Goal: Transaction & Acquisition: Purchase product/service

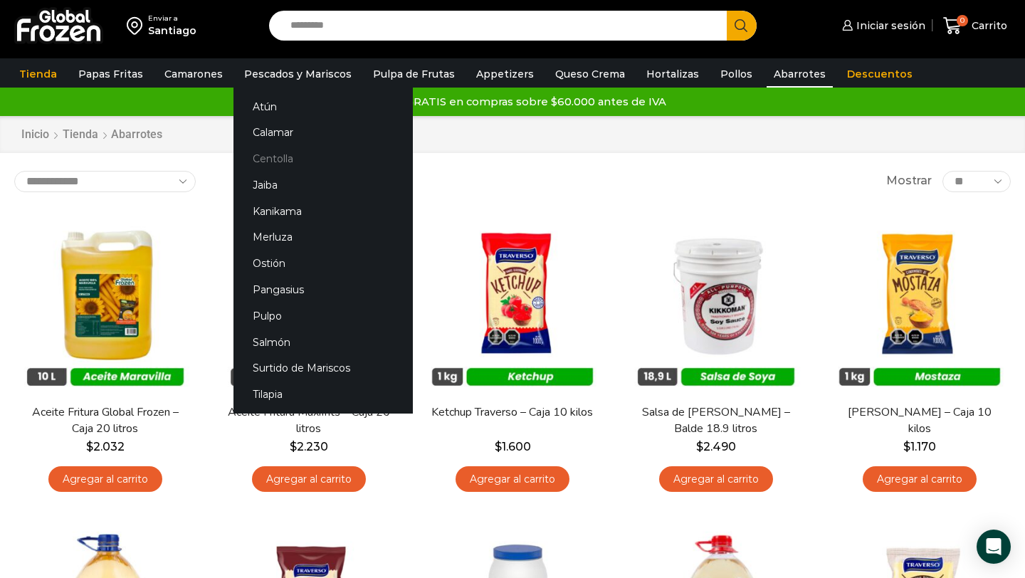
click at [271, 157] on link "Centolla" at bounding box center [323, 159] width 179 height 26
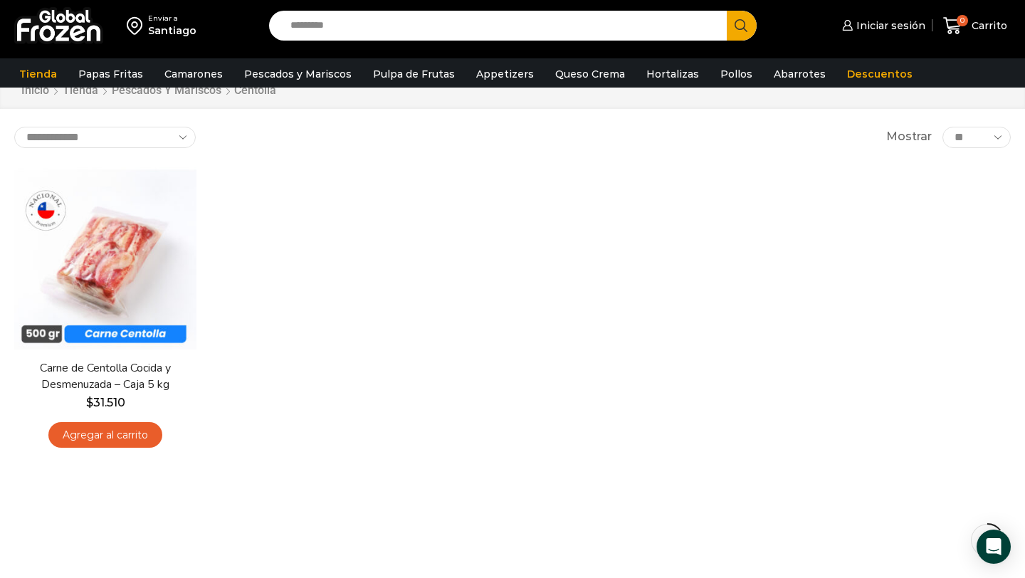
scroll to position [52, 0]
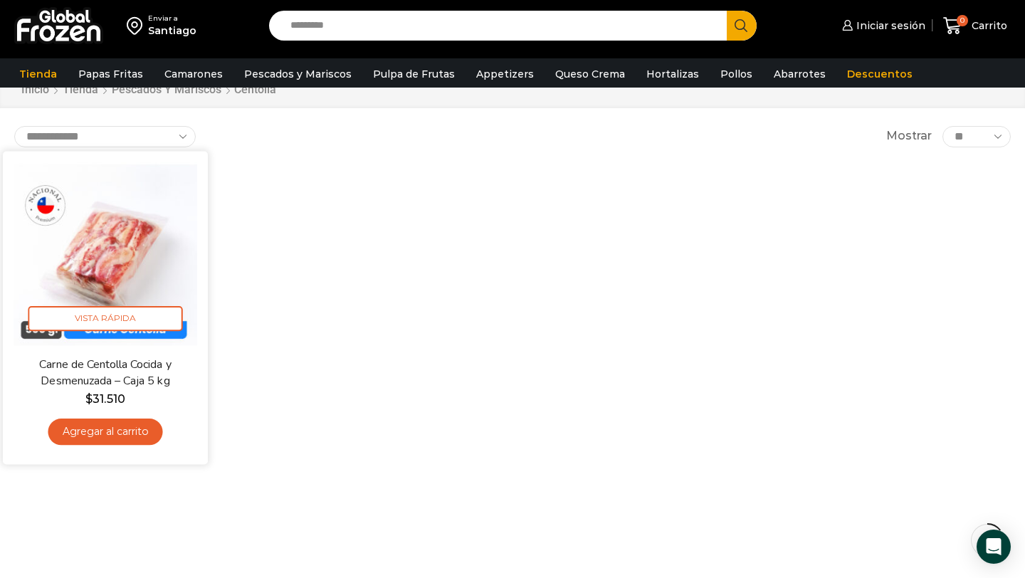
click at [97, 437] on link "Agregar al carrito" at bounding box center [105, 432] width 115 height 26
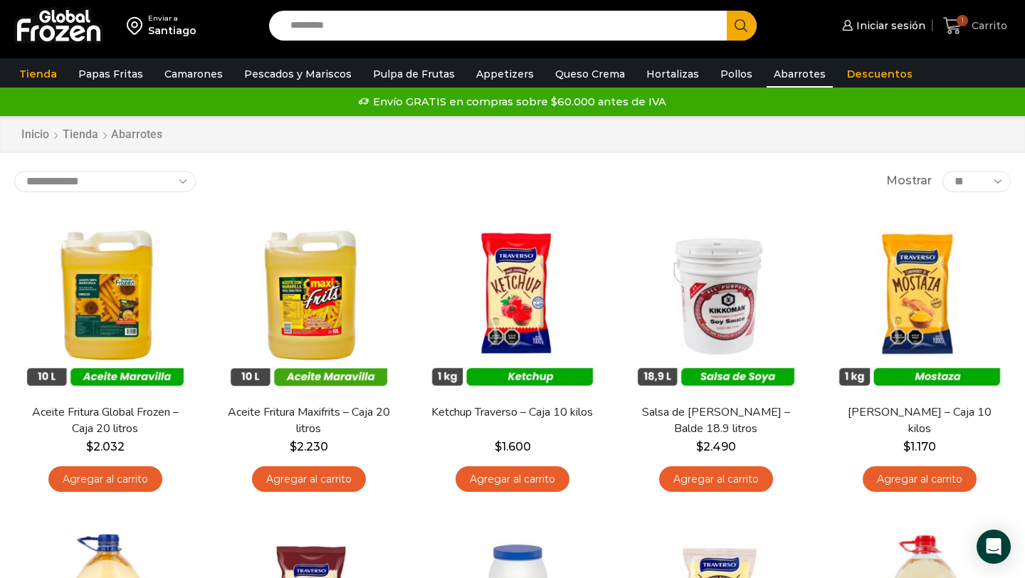
click at [963, 24] on span "1" at bounding box center [962, 20] width 11 height 11
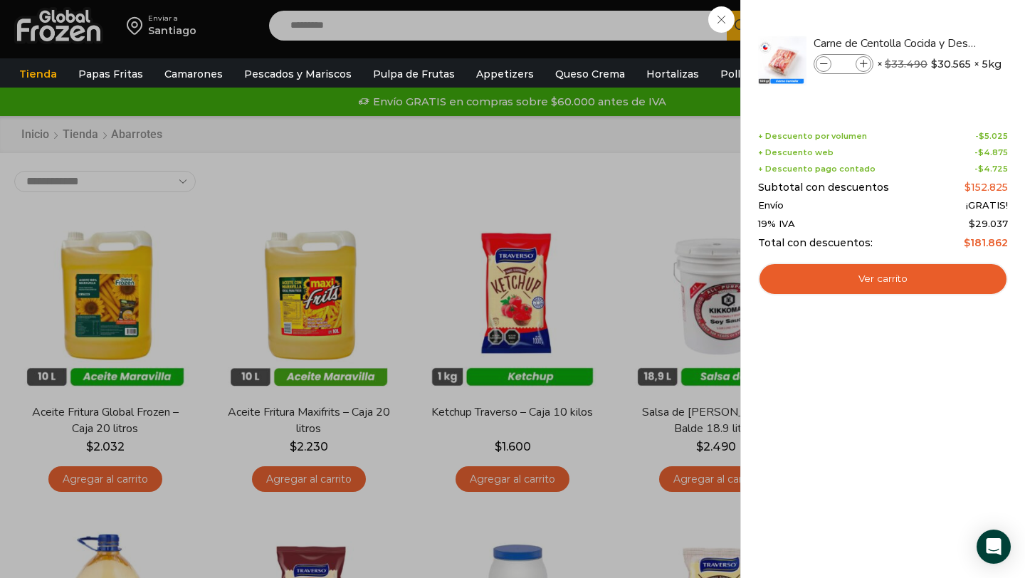
click at [940, 43] on div "1 Carrito 1 1 Shopping Cart * $" at bounding box center [975, 25] width 71 height 33
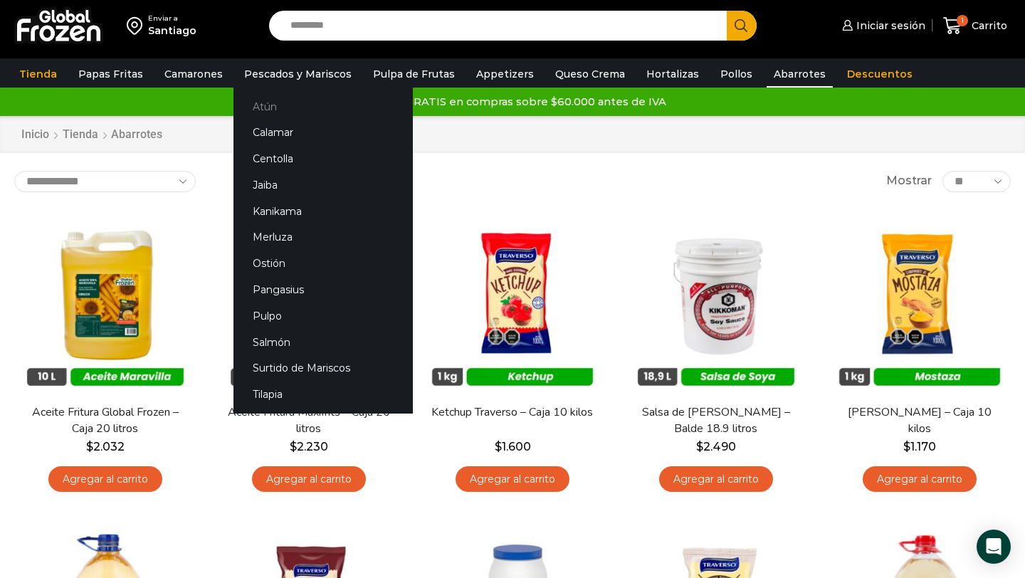
click at [265, 108] on link "Atún" at bounding box center [323, 106] width 179 height 26
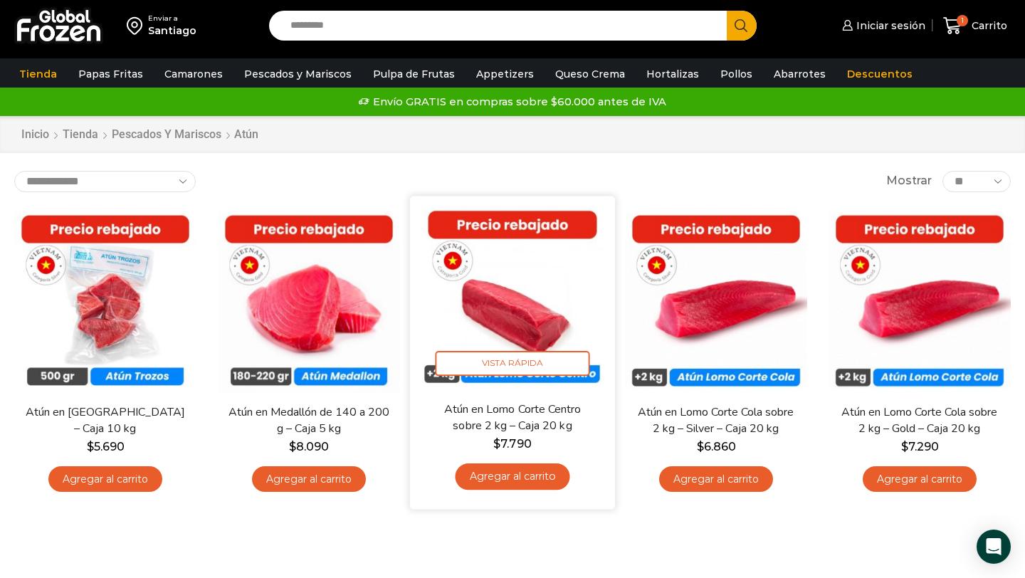
scroll to position [1, 0]
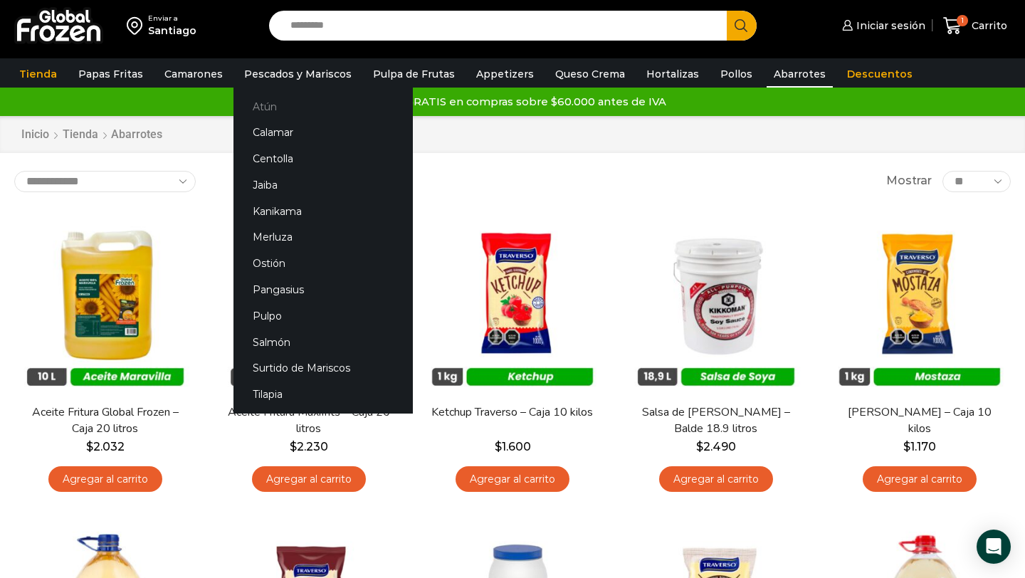
click at [263, 110] on link "Atún" at bounding box center [323, 106] width 179 height 26
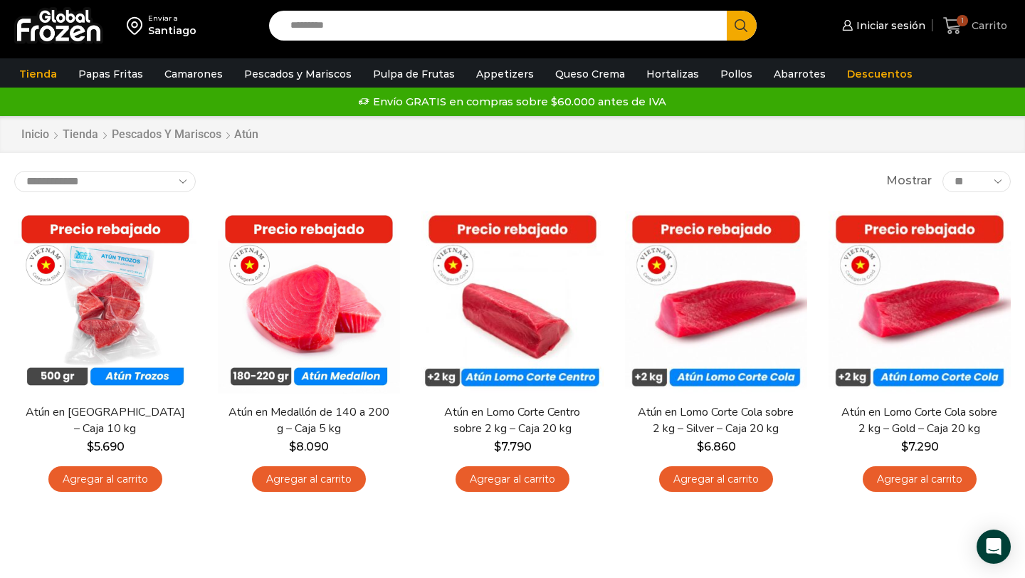
click at [963, 28] on span "1" at bounding box center [956, 25] width 25 height 19
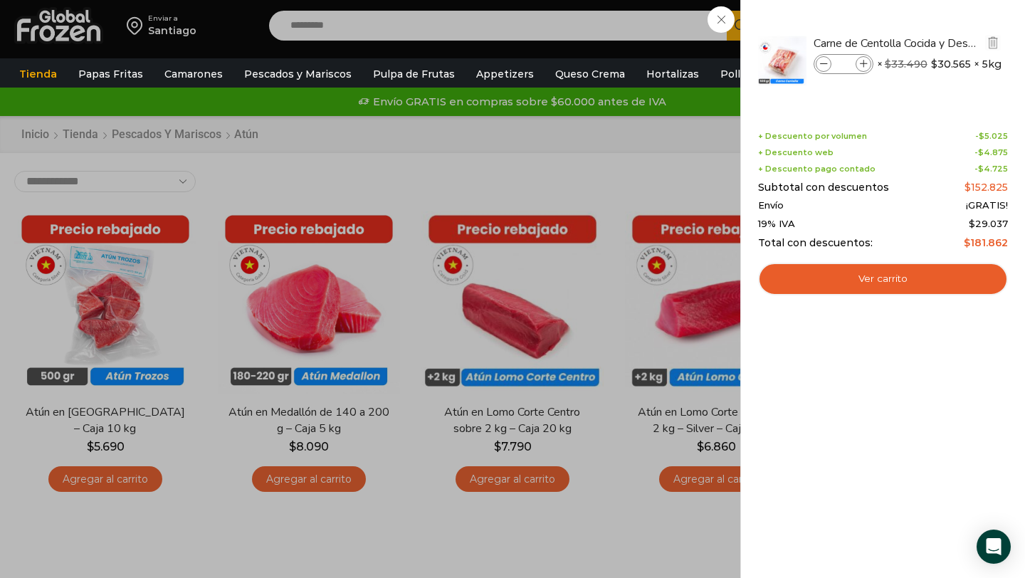
click at [863, 61] on icon at bounding box center [864, 65] width 8 height 8
type input "*"
click at [940, 43] on div "2 Carrito 2 2 Shopping Cart *" at bounding box center [975, 25] width 71 height 33
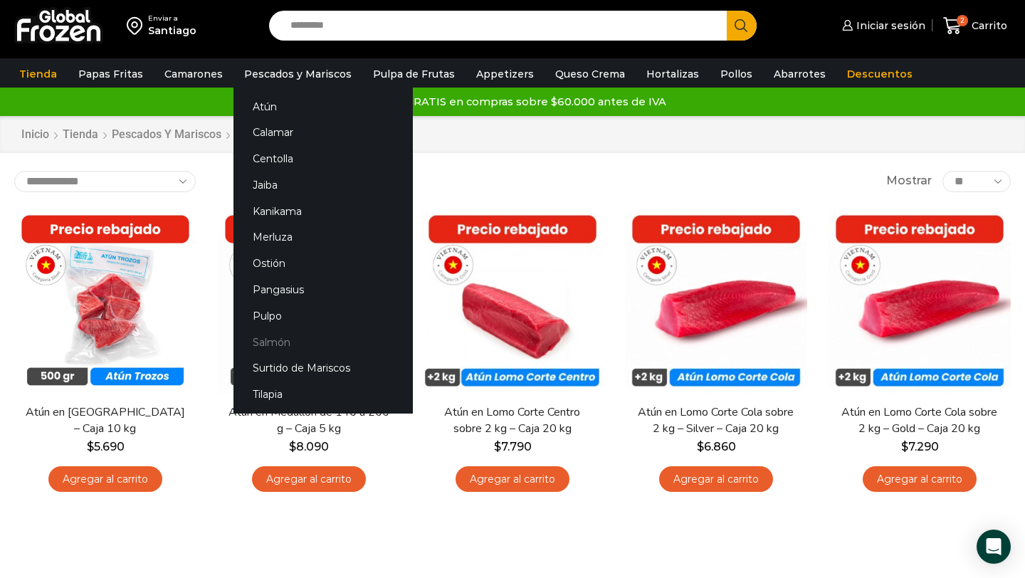
click at [276, 343] on link "Salmón" at bounding box center [323, 342] width 179 height 26
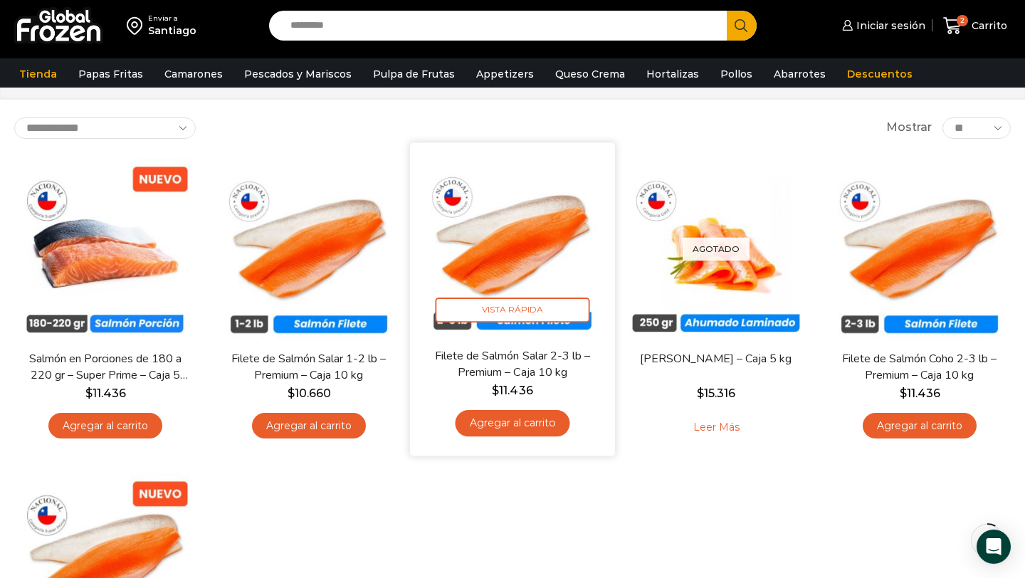
scroll to position [48, 0]
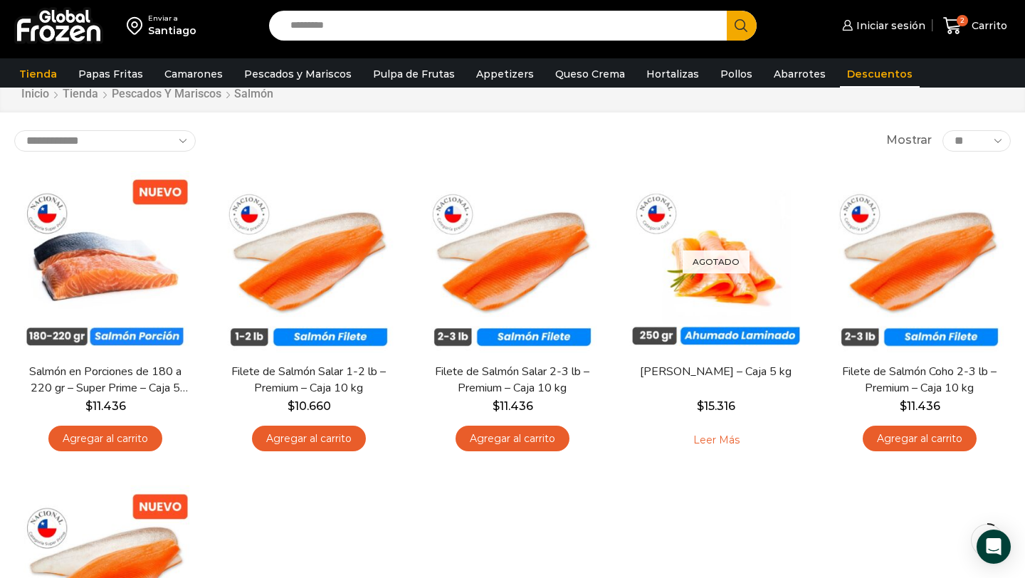
click at [859, 74] on link "Descuentos" at bounding box center [880, 74] width 80 height 27
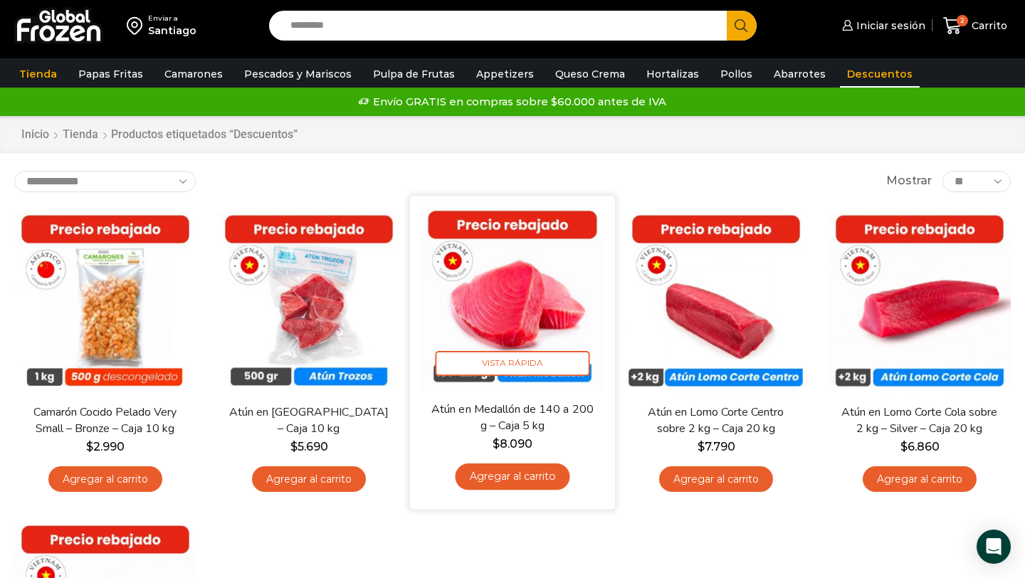
click at [514, 479] on link "Agregar al carrito" at bounding box center [512, 477] width 115 height 26
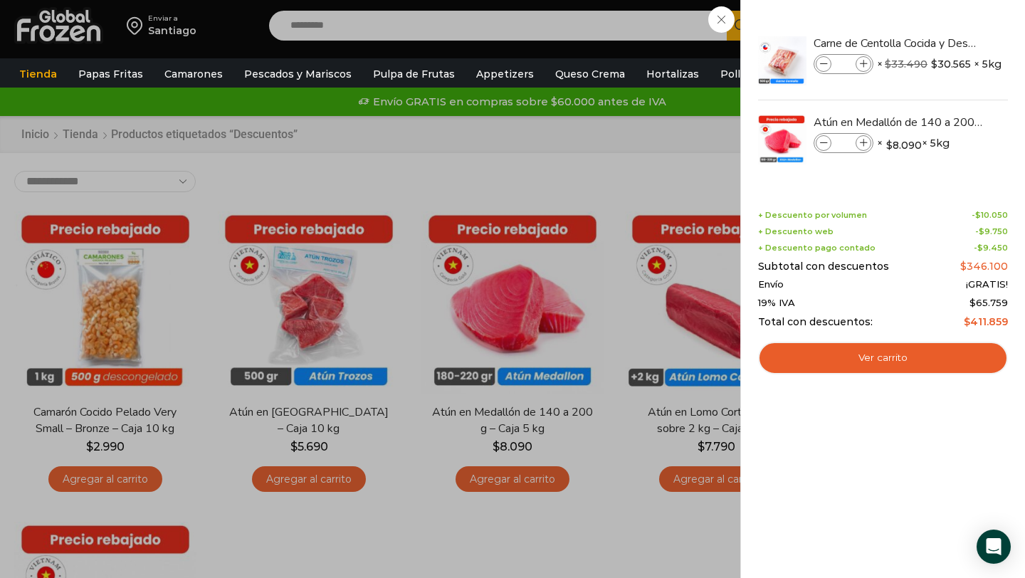
click at [940, 43] on div "3 Carrito 3 3 Shopping Cart *" at bounding box center [975, 25] width 71 height 33
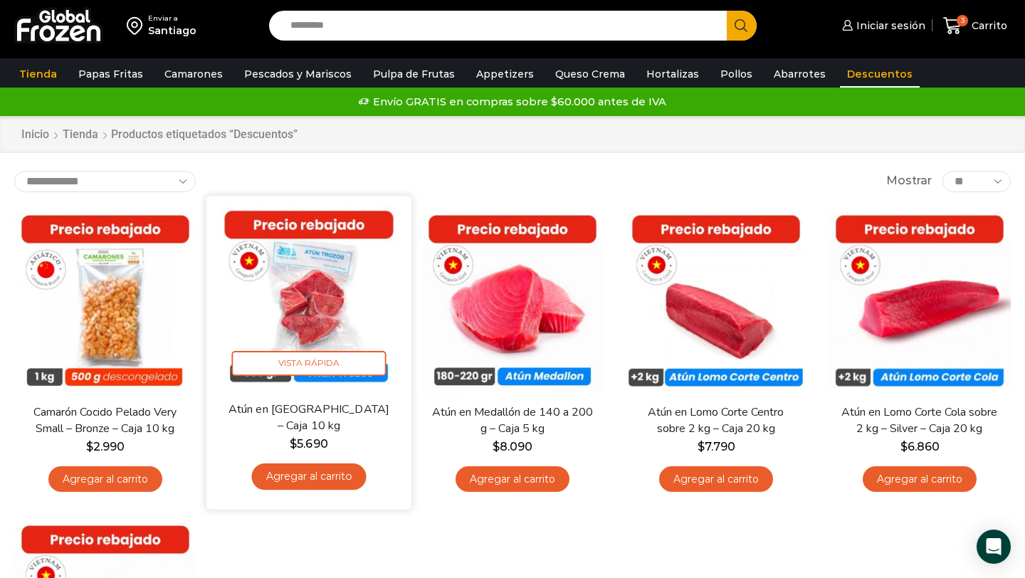
click at [304, 482] on link "Agregar al carrito" at bounding box center [308, 477] width 115 height 26
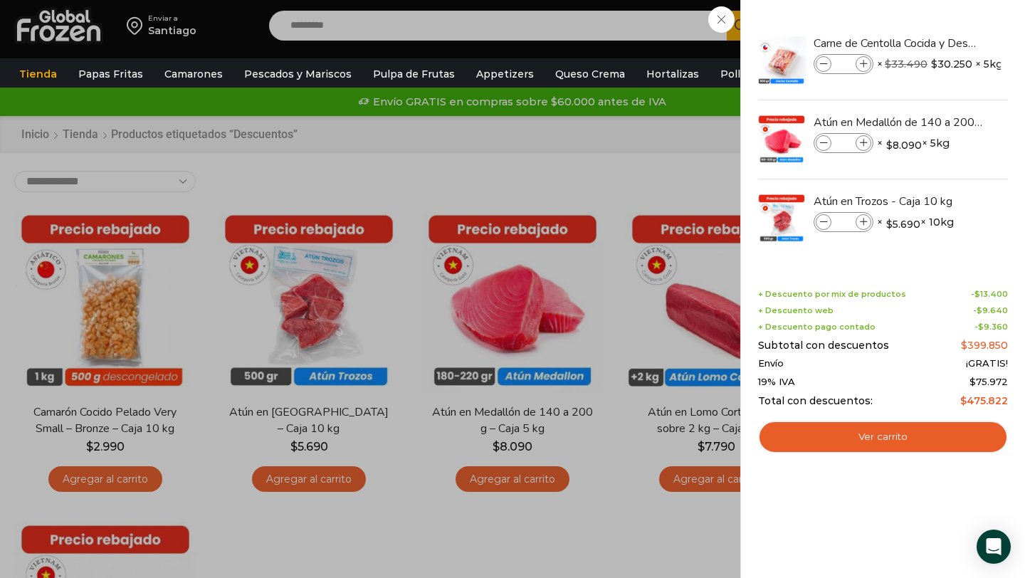
click at [940, 43] on div "4 Carrito 4 4 Shopping Cart *" at bounding box center [975, 25] width 71 height 33
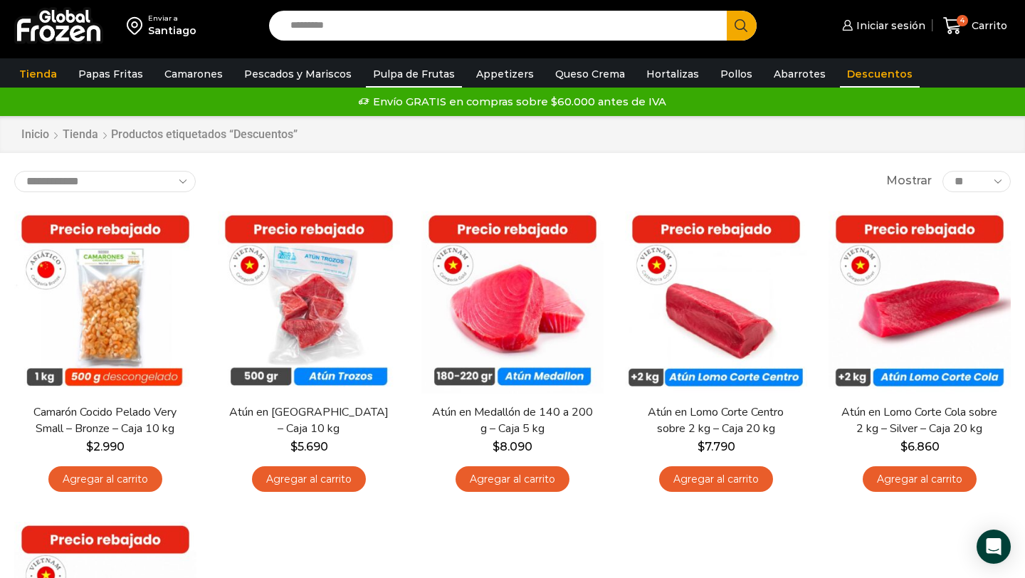
click at [411, 75] on link "Pulpa de Frutas" at bounding box center [414, 74] width 96 height 27
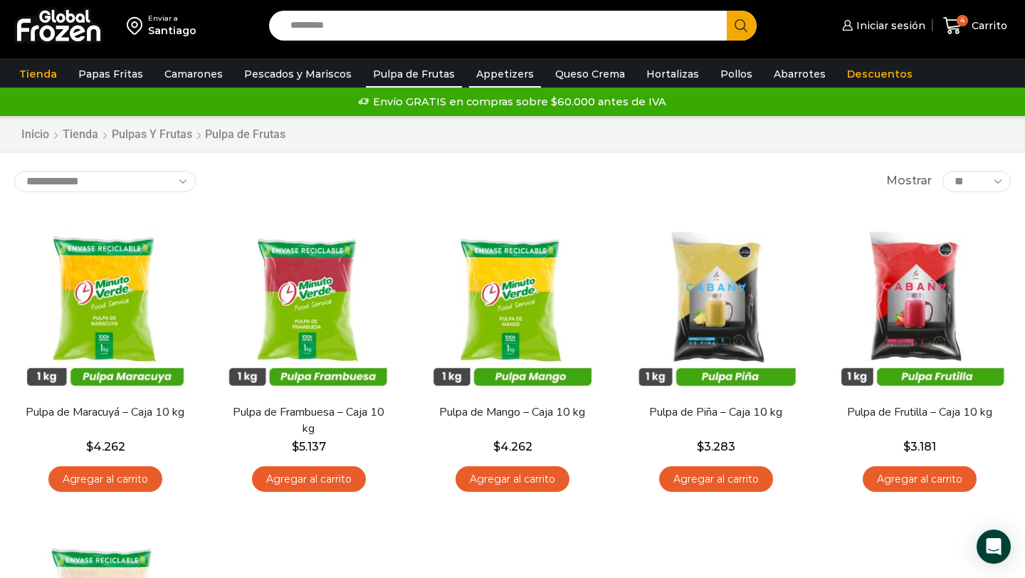
click at [498, 78] on link "Appetizers" at bounding box center [505, 74] width 72 height 27
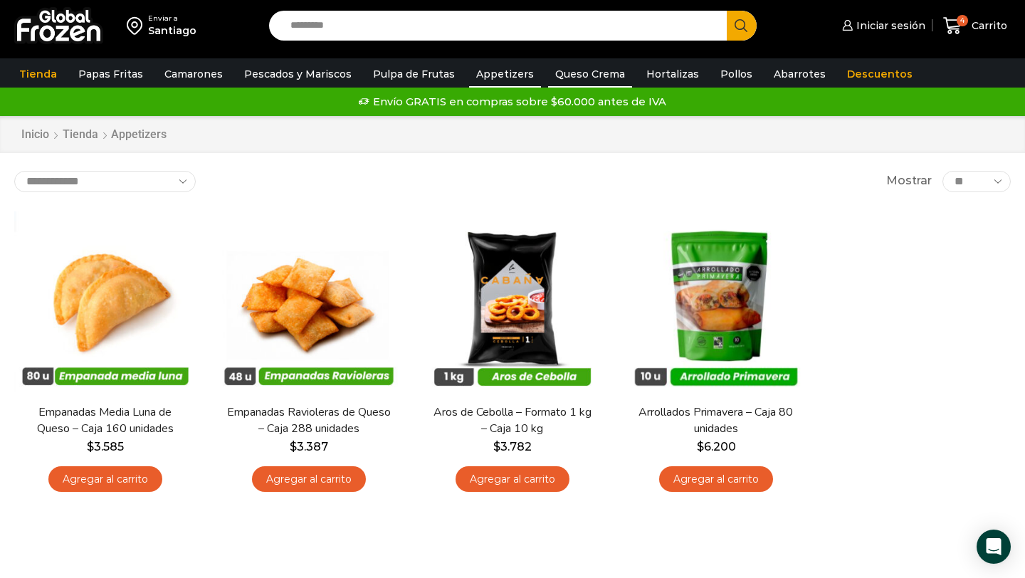
click at [576, 74] on link "Queso Crema" at bounding box center [590, 74] width 84 height 27
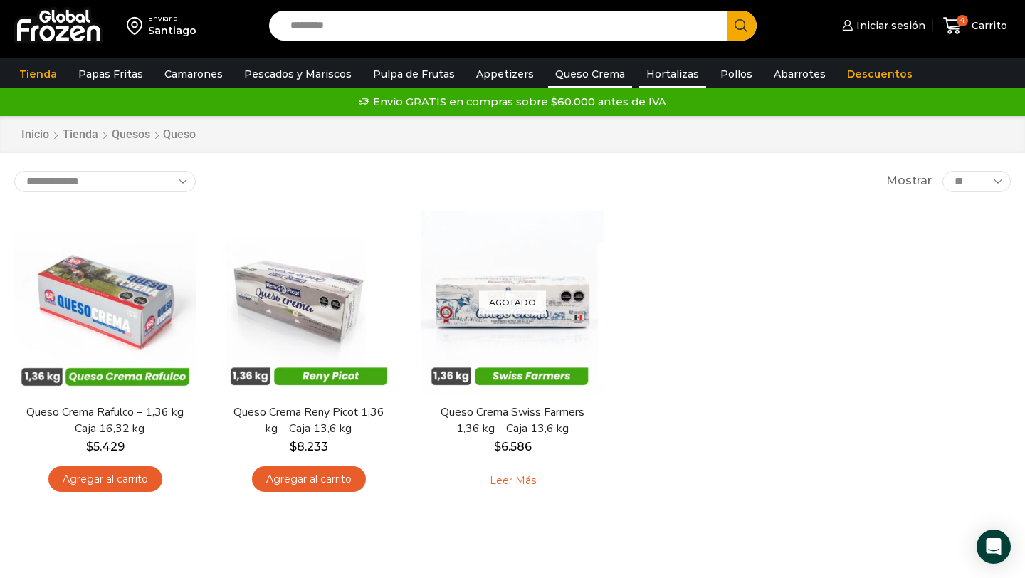
click at [651, 75] on link "Hortalizas" at bounding box center [672, 74] width 67 height 27
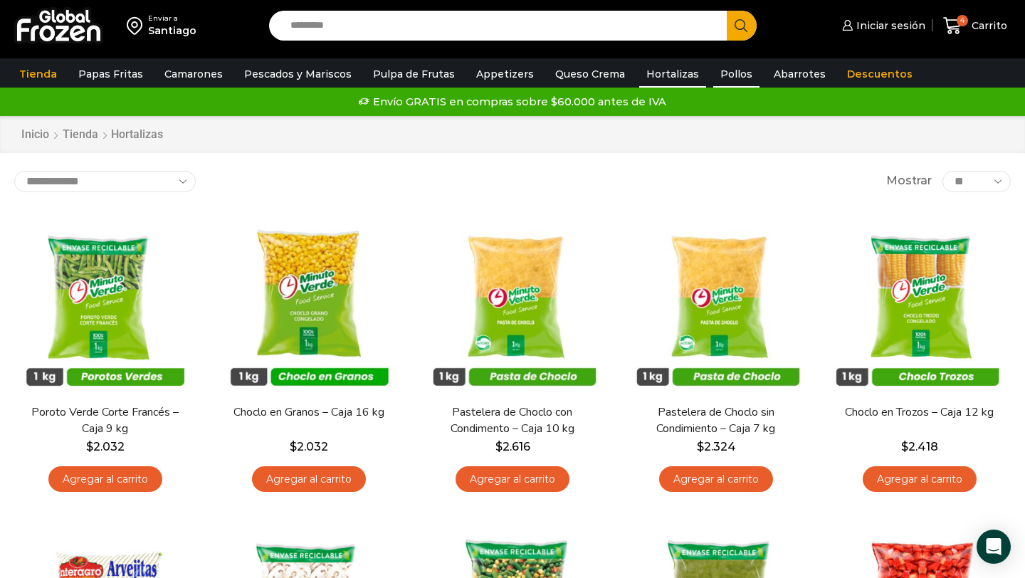
click at [716, 73] on link "Pollos" at bounding box center [737, 74] width 46 height 27
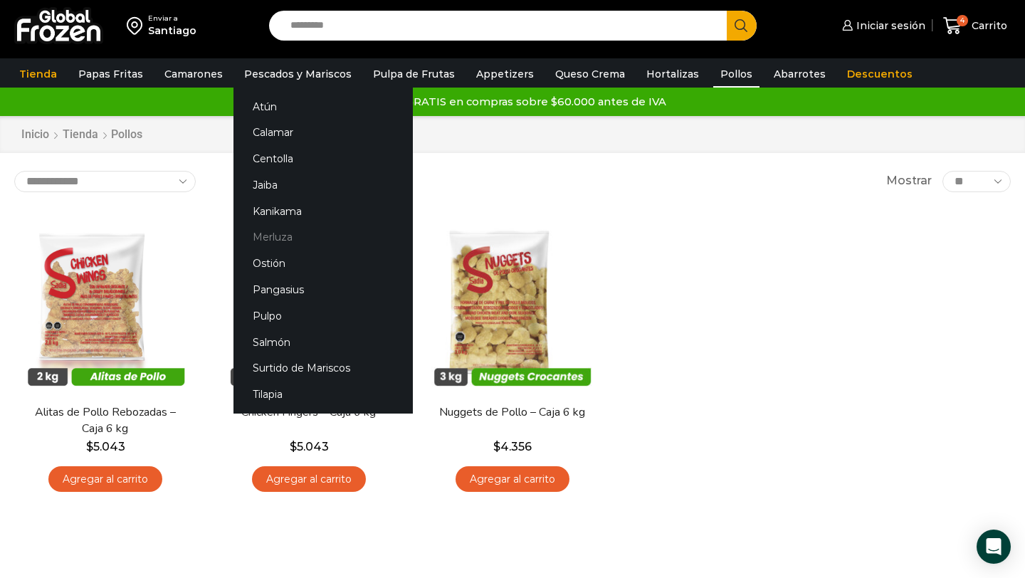
click at [270, 236] on link "Merluza" at bounding box center [323, 237] width 179 height 26
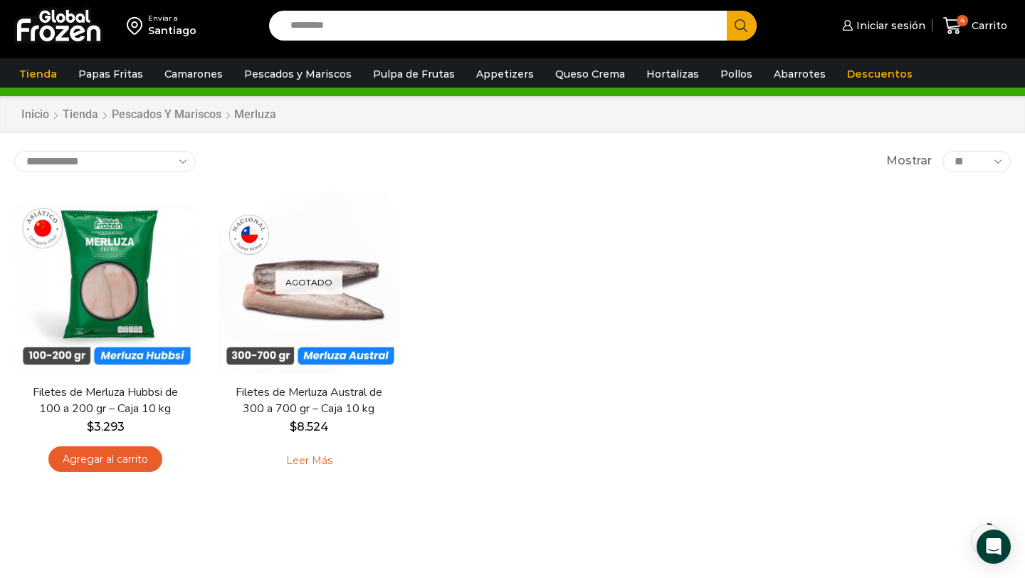
scroll to position [46, 0]
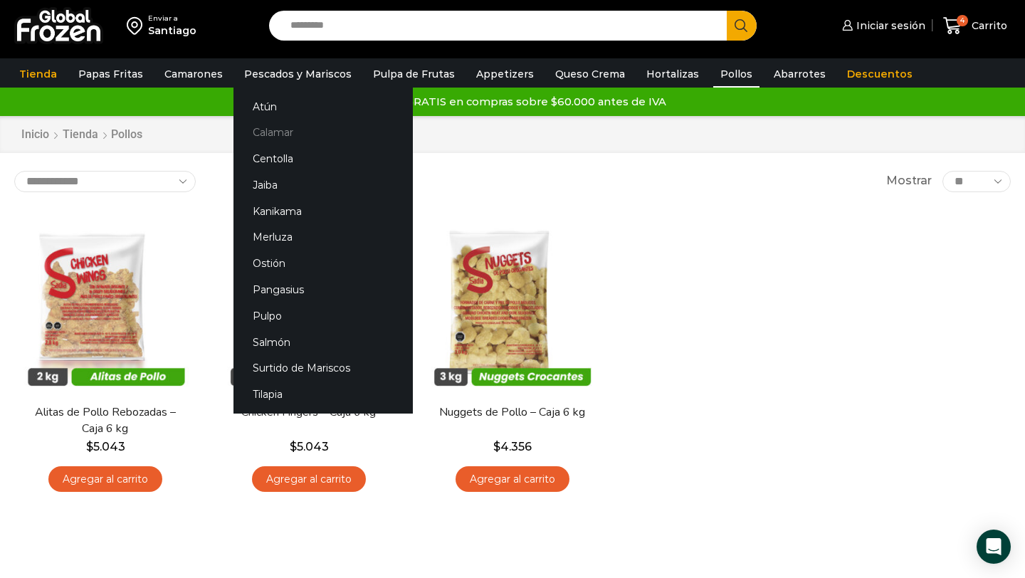
click at [266, 132] on link "Calamar" at bounding box center [323, 133] width 179 height 26
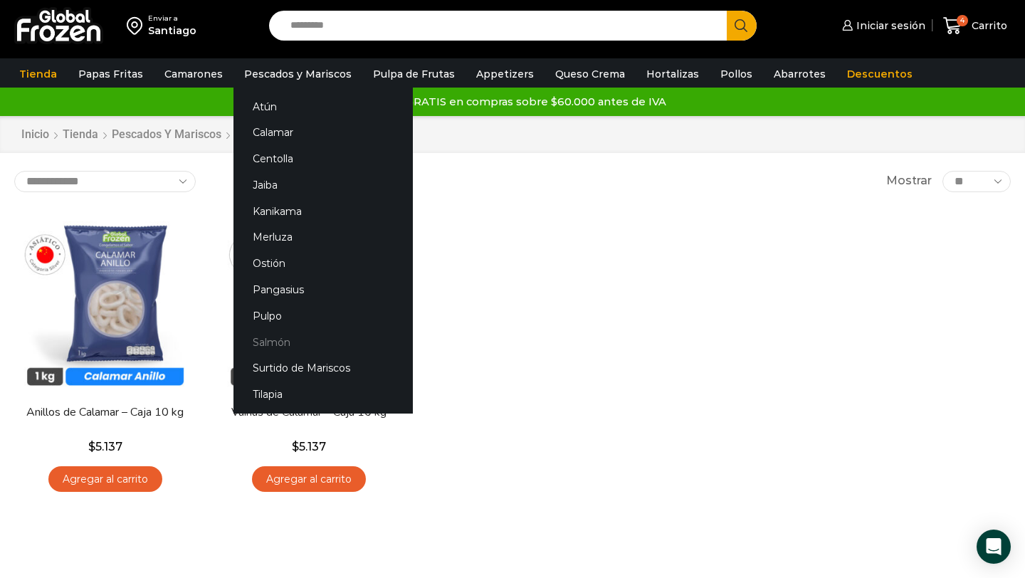
click at [274, 346] on link "Salmón" at bounding box center [323, 342] width 179 height 26
